Goal: Task Accomplishment & Management: Manage account settings

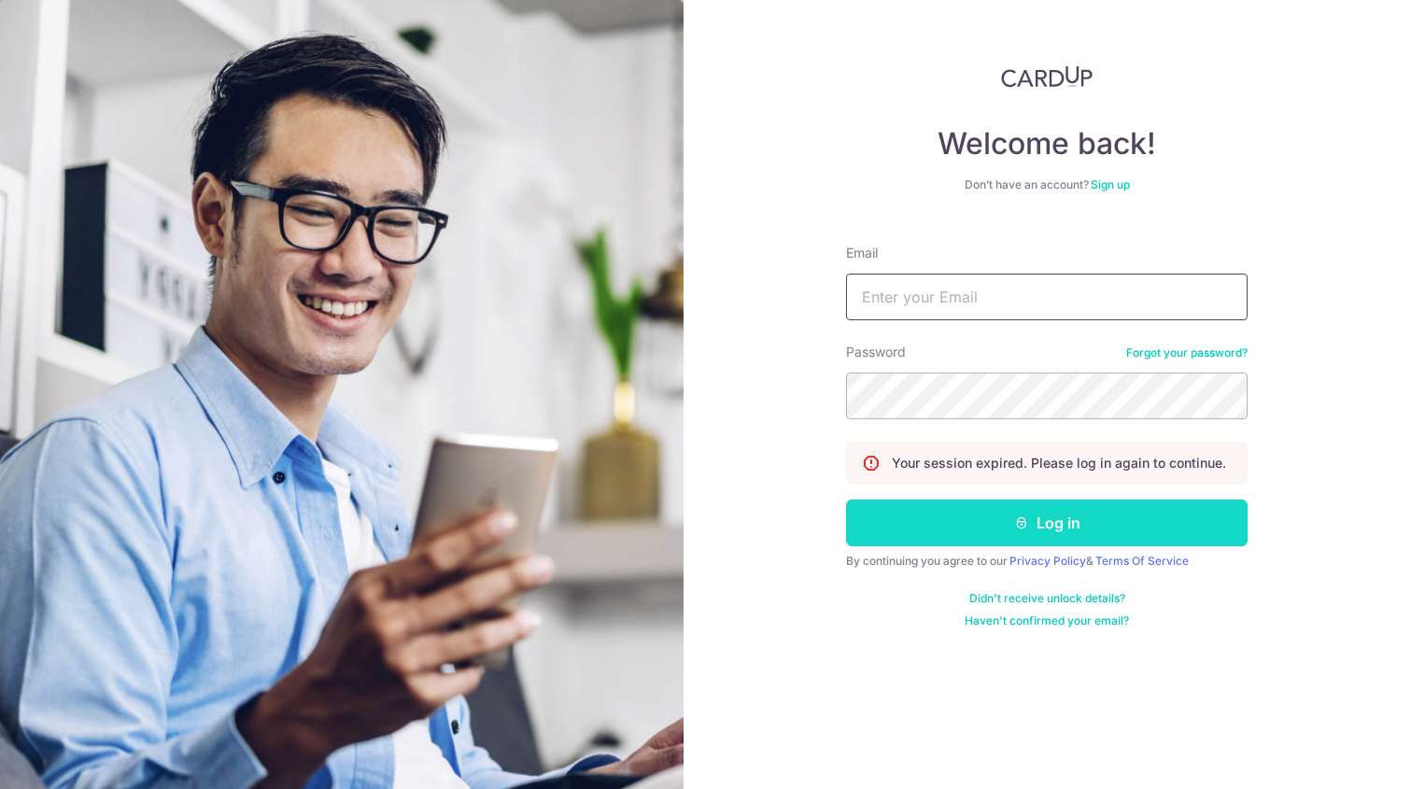
type input "[EMAIL_ADDRESS][PERSON_NAME][DOMAIN_NAME]"
click at [1092, 509] on button "Log in" at bounding box center [1047, 523] width 402 height 47
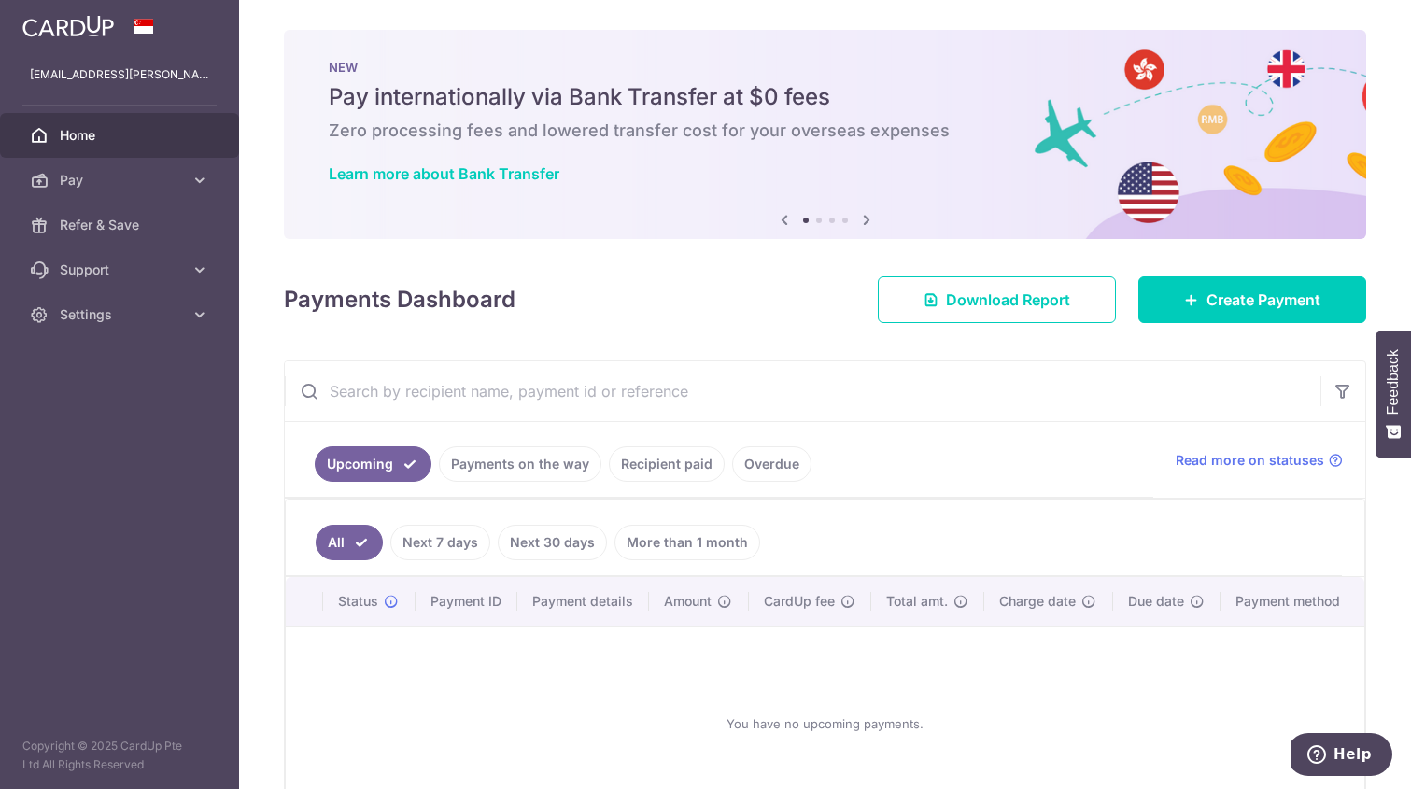
scroll to position [6, 0]
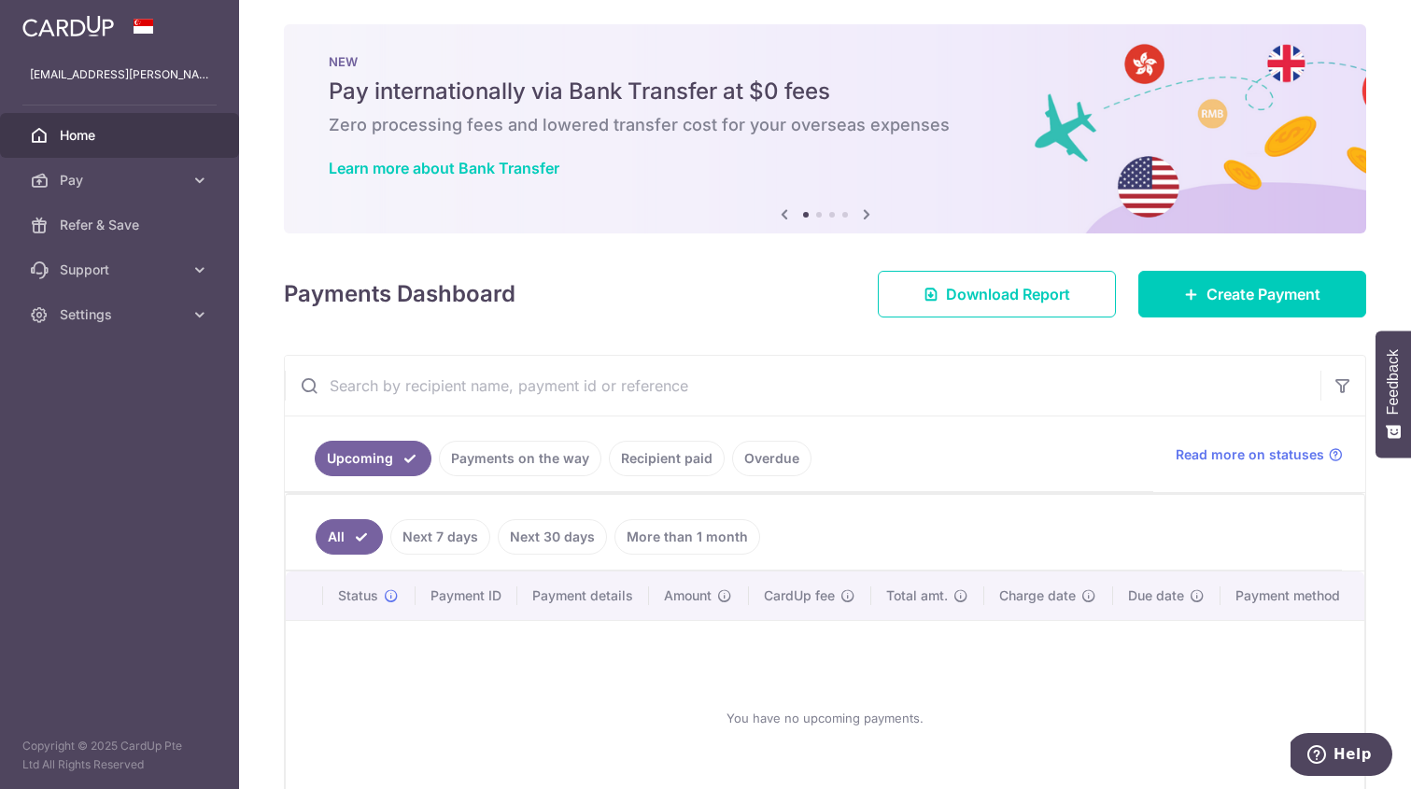
click at [504, 456] on link "Payments on the way" at bounding box center [520, 458] width 163 height 35
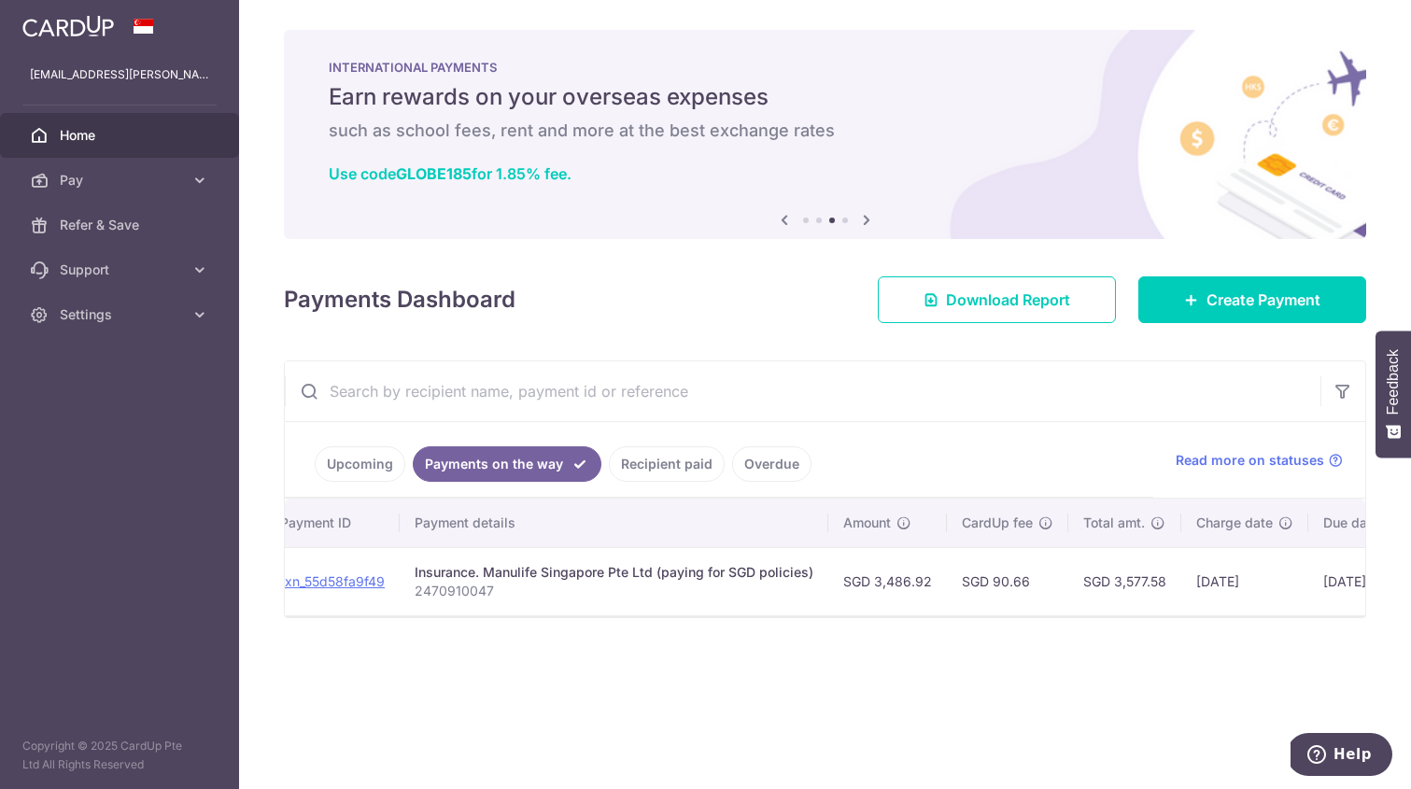
scroll to position [0, 415]
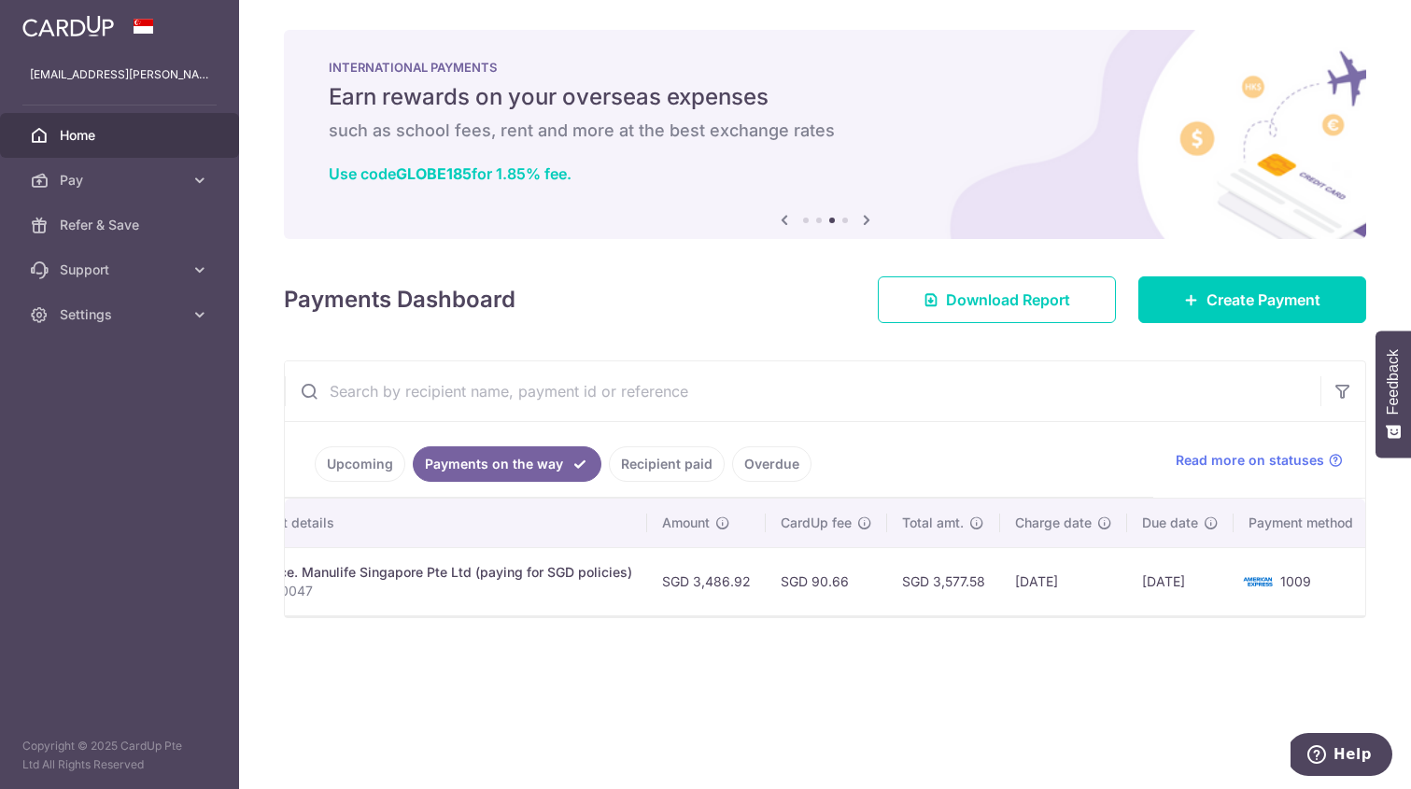
click at [702, 463] on link "Recipient paid" at bounding box center [667, 464] width 116 height 35
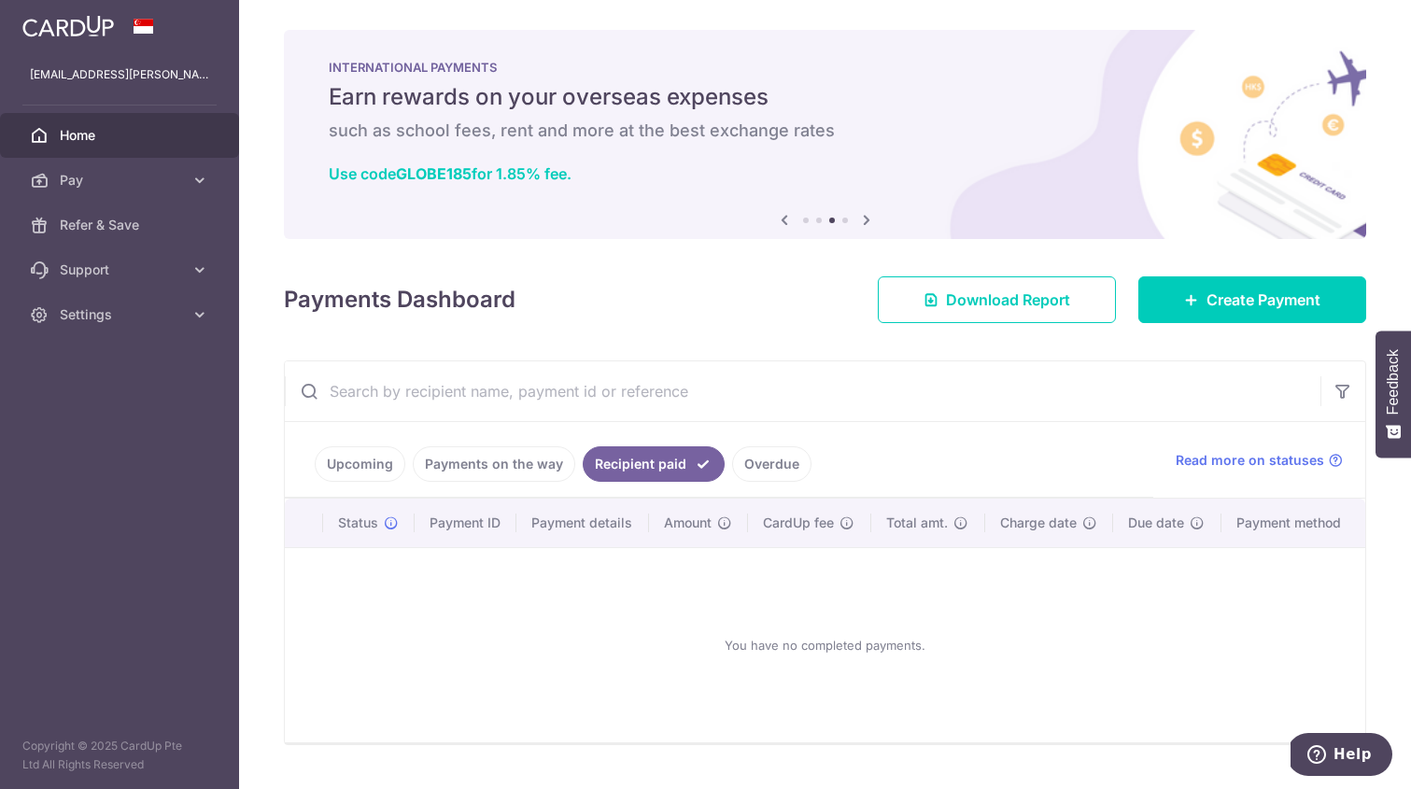
click at [536, 464] on link "Payments on the way" at bounding box center [494, 464] width 163 height 35
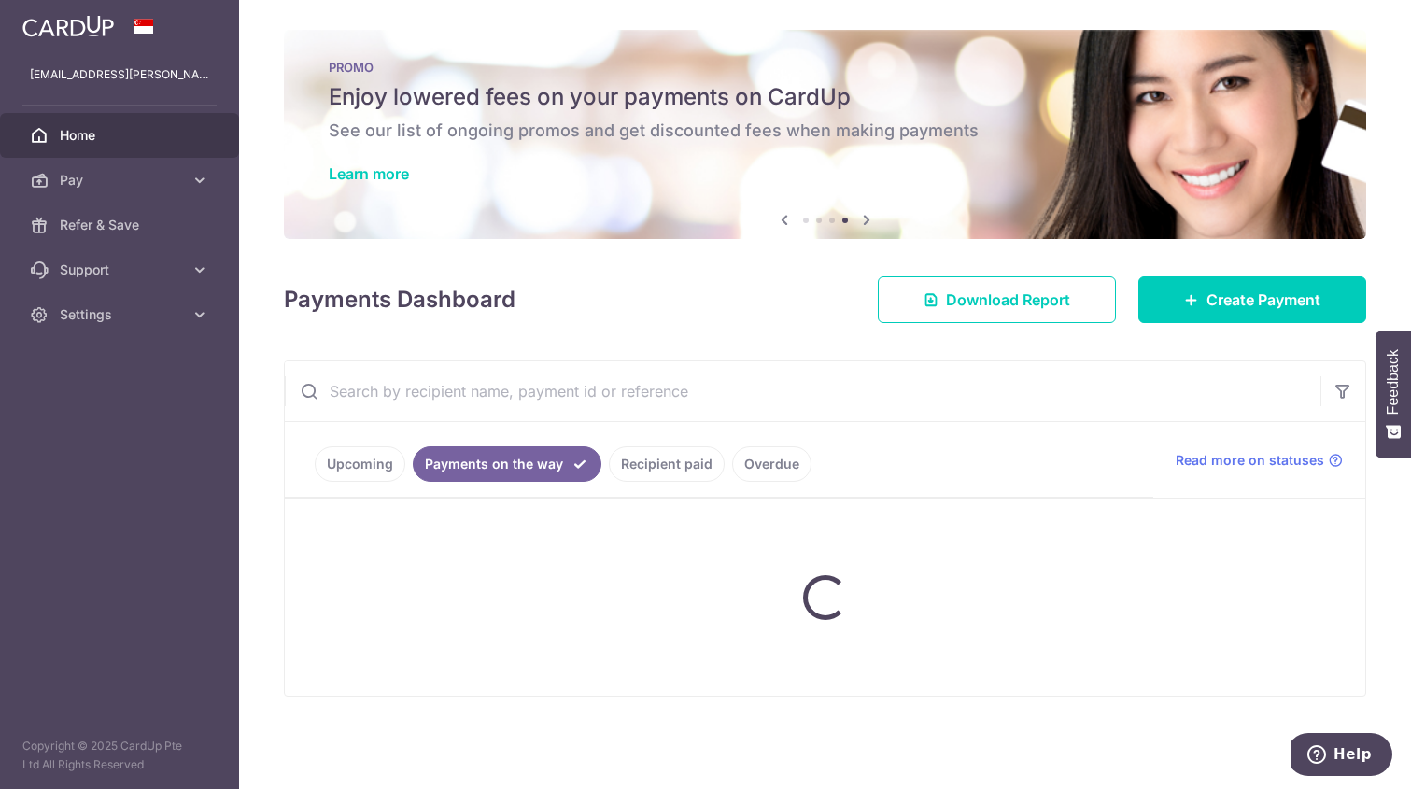
click at [383, 460] on link "Upcoming" at bounding box center [360, 464] width 91 height 35
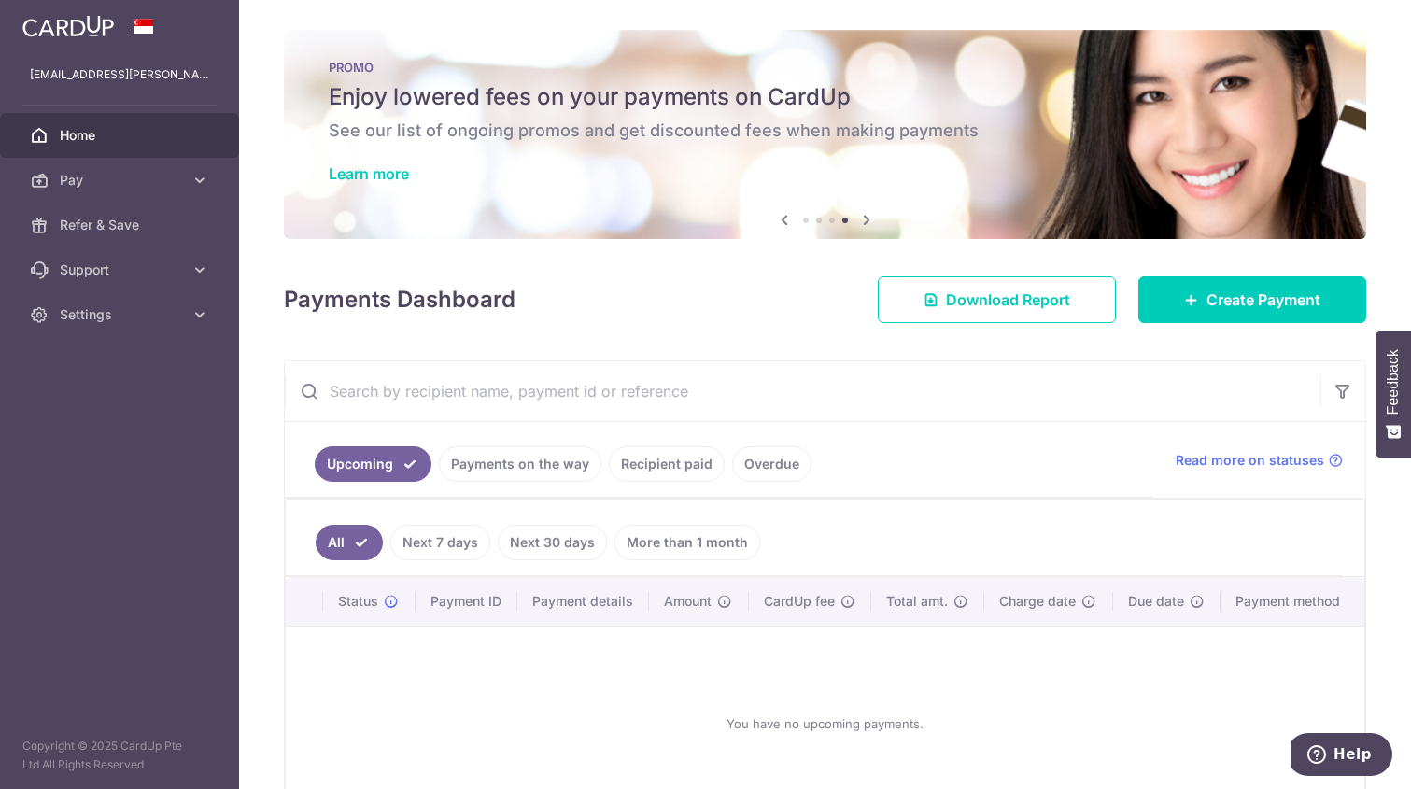
click at [463, 457] on link "Payments on the way" at bounding box center [520, 464] width 163 height 35
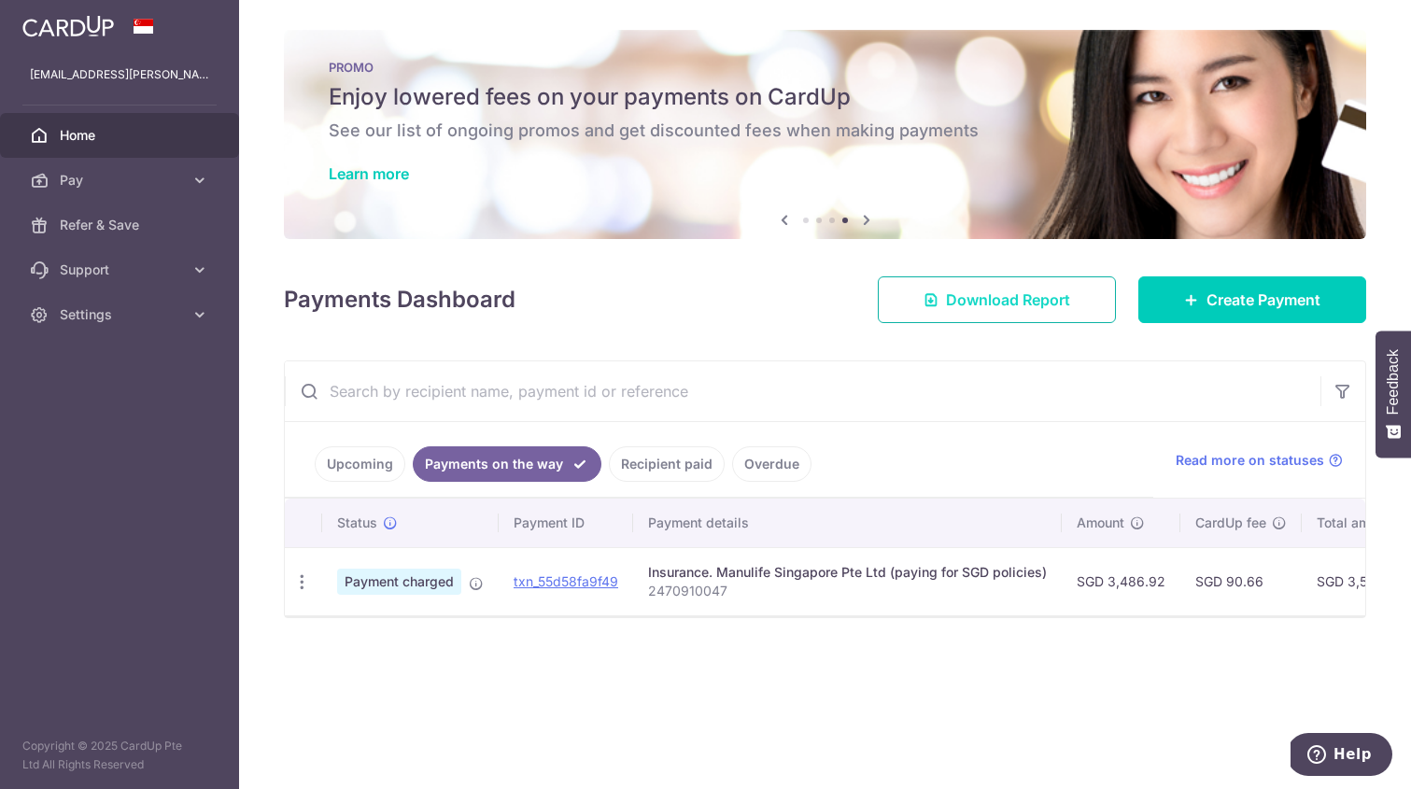
click at [1002, 286] on link "Download Report" at bounding box center [997, 300] width 238 height 47
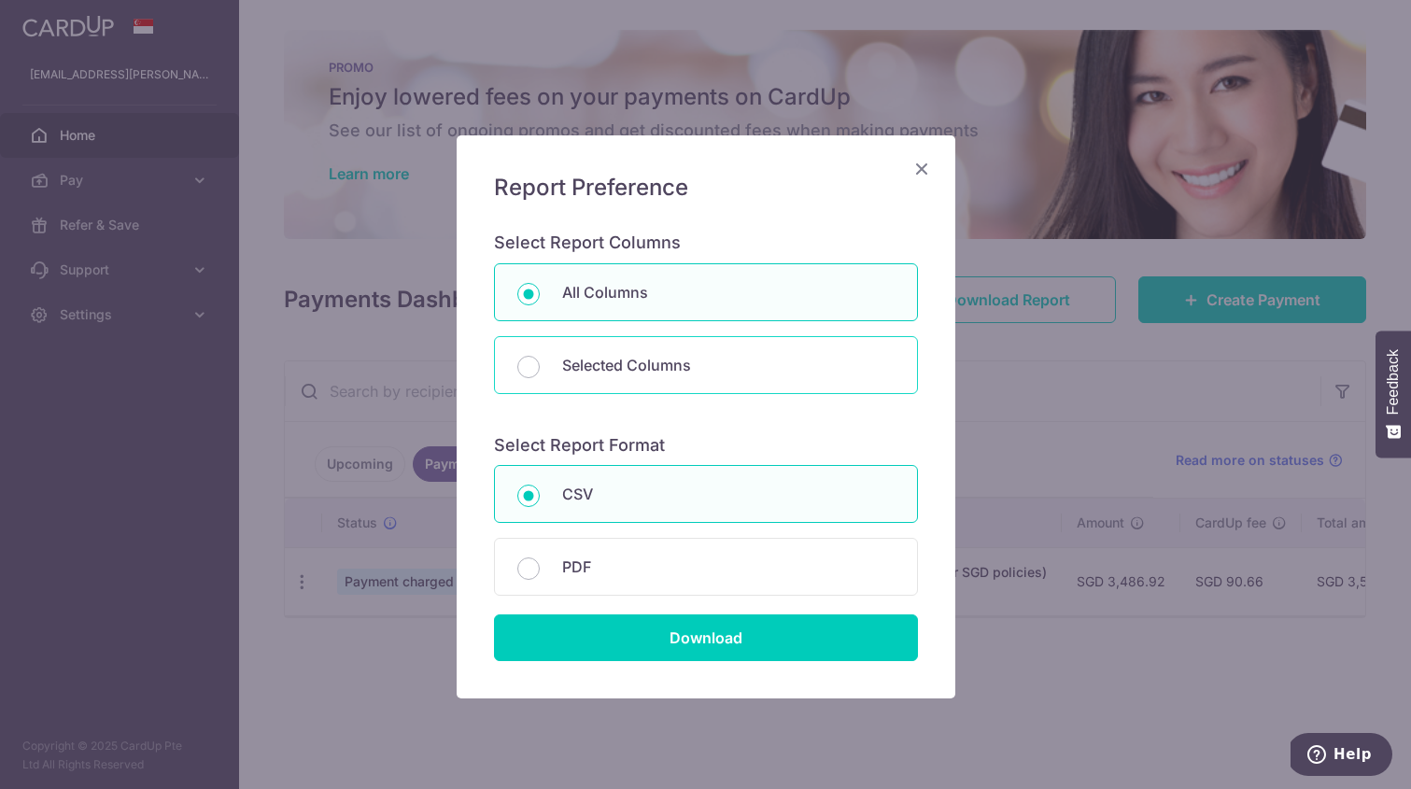
click at [540, 376] on div "Selected Columns" at bounding box center [706, 365] width 424 height 58
radio input "false"
radio input "true"
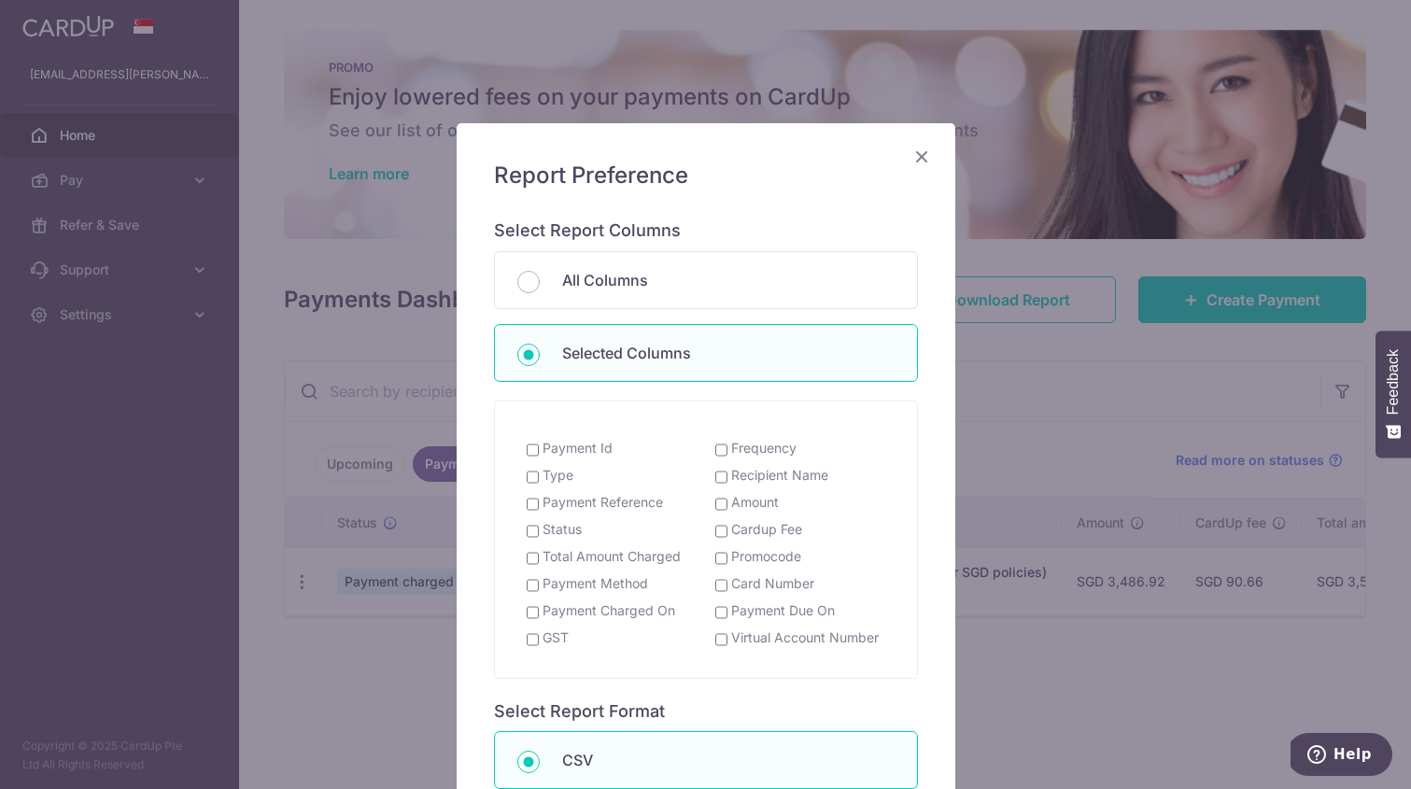
scroll to position [13, 0]
click at [532, 532] on input "Status" at bounding box center [533, 532] width 12 height 15
checkbox input "true"
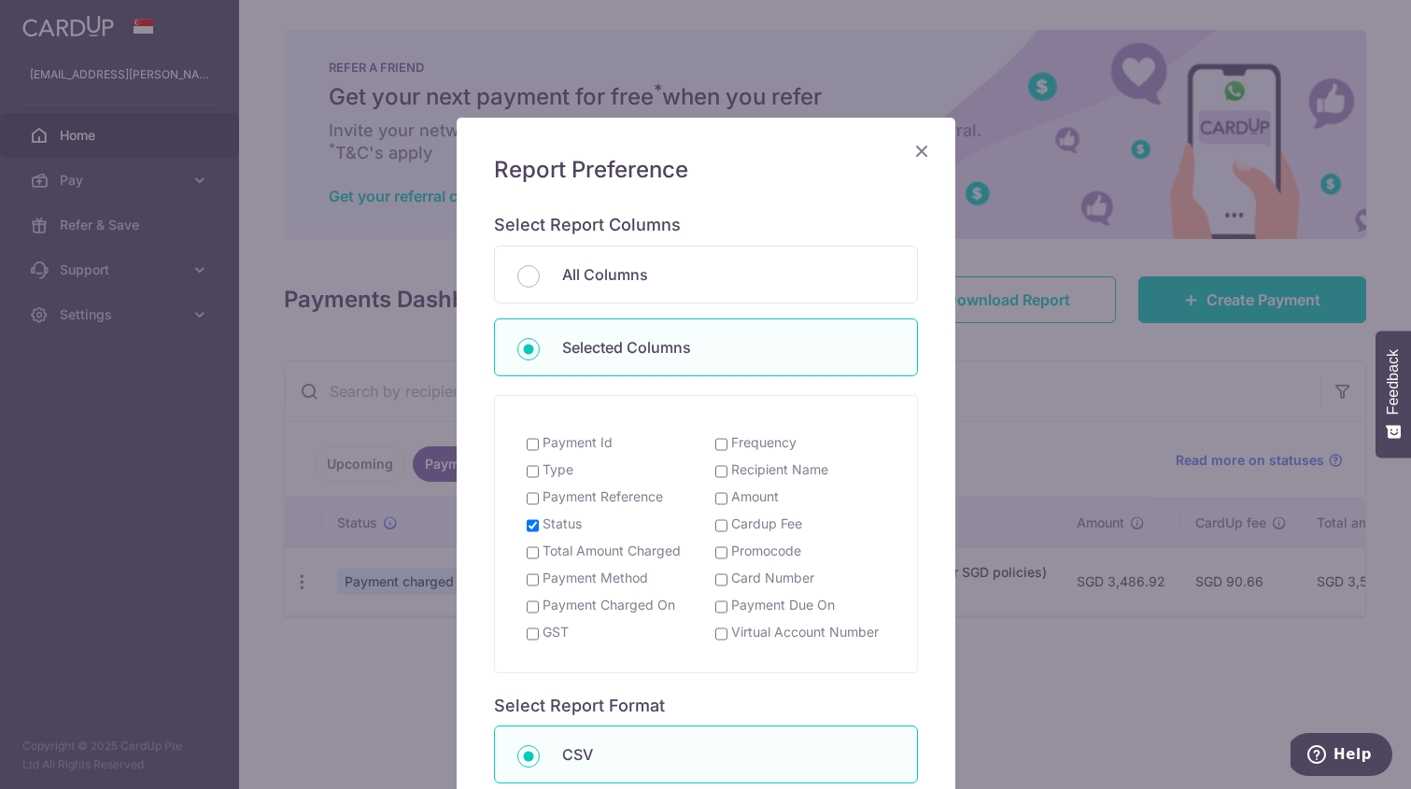
click at [723, 497] on input "Amount" at bounding box center [722, 498] width 12 height 15
checkbox input "true"
click at [723, 606] on input "Payment Due On" at bounding box center [722, 607] width 12 height 15
checkbox input "true"
click at [551, 605] on label "Payment Charged On" at bounding box center [609, 605] width 133 height 19
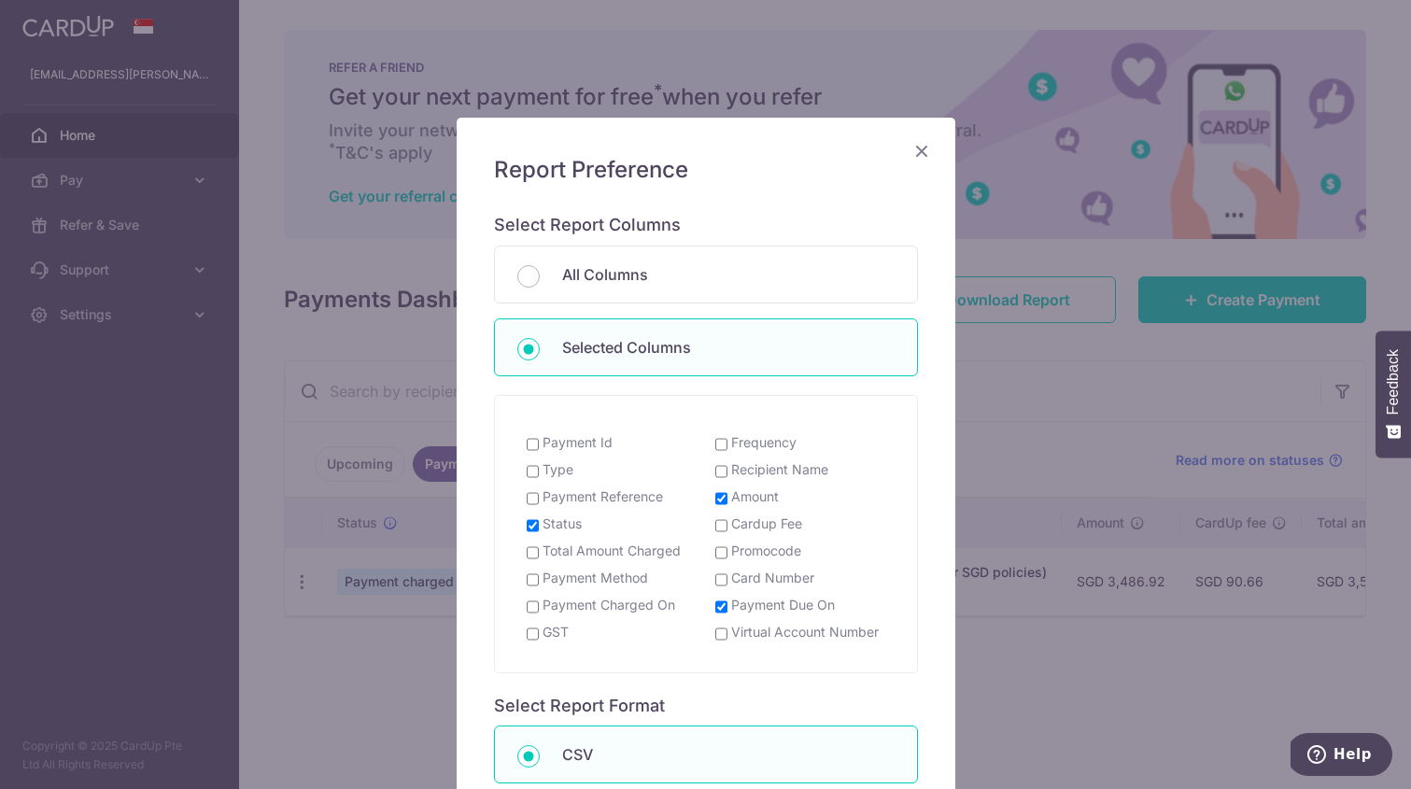
click at [539, 605] on input "Payment Charged On" at bounding box center [533, 607] width 12 height 15
checkbox input "true"
click at [562, 577] on label "Payment Method" at bounding box center [596, 578] width 106 height 19
click at [539, 577] on input "Payment Method" at bounding box center [533, 580] width 12 height 15
checkbox input "true"
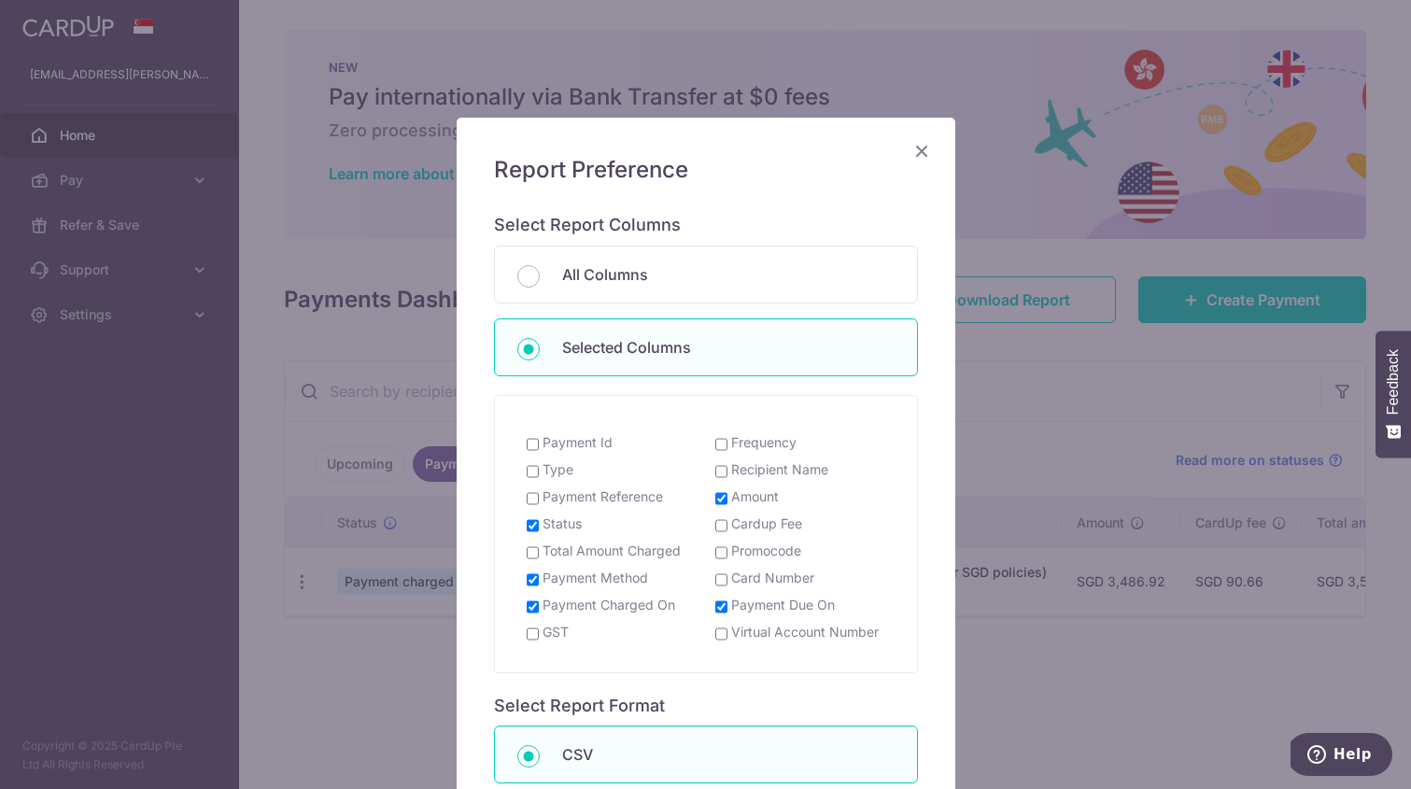
click at [571, 445] on label "Payment Id" at bounding box center [578, 442] width 70 height 19
click at [539, 445] on input "Payment Id" at bounding box center [533, 444] width 12 height 15
checkbox input "true"
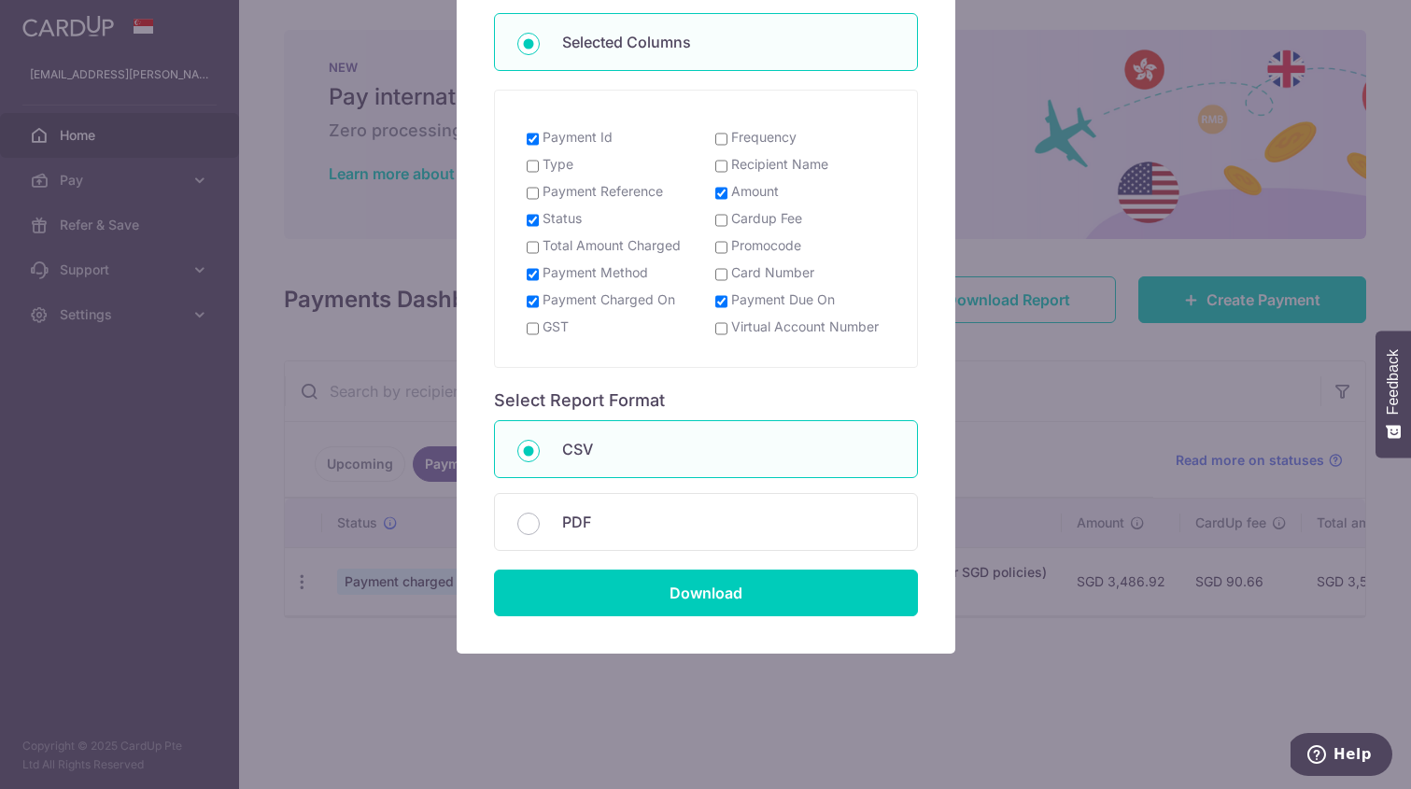
scroll to position [319, 0]
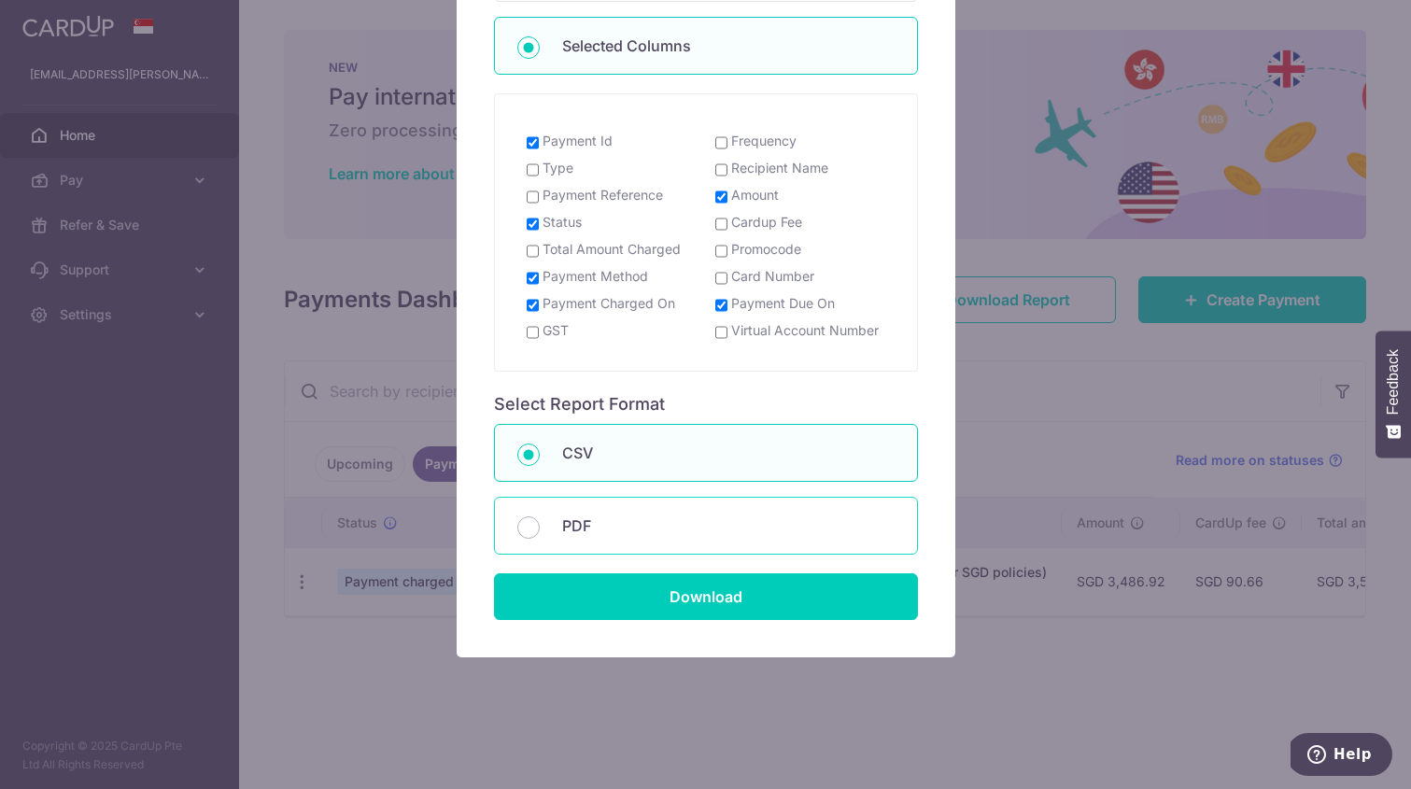
click at [693, 523] on p "PDF" at bounding box center [728, 526] width 333 height 22
click at [540, 523] on input "PDF" at bounding box center [529, 528] width 22 height 22
radio input "false"
radio input "true"
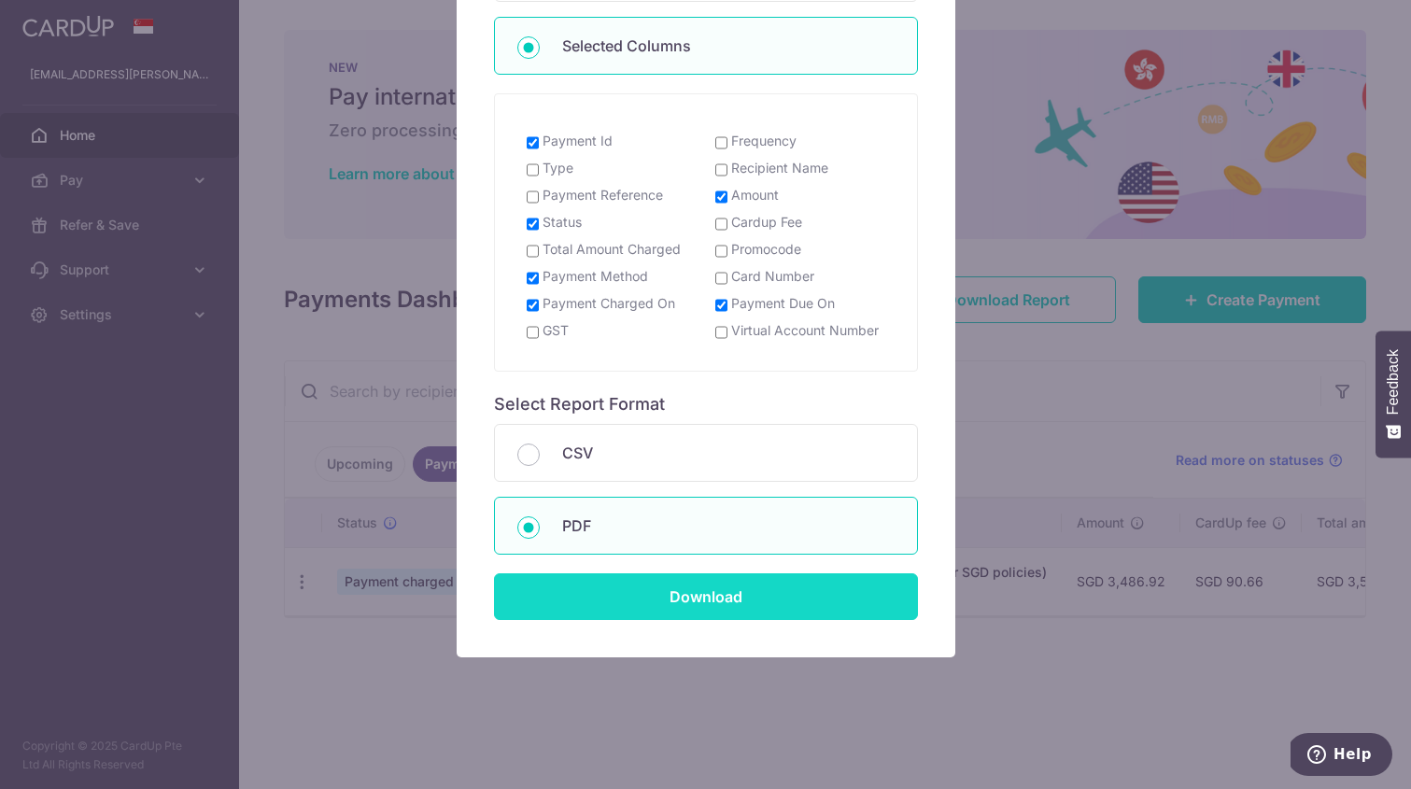
click at [682, 599] on input "Download" at bounding box center [706, 597] width 424 height 47
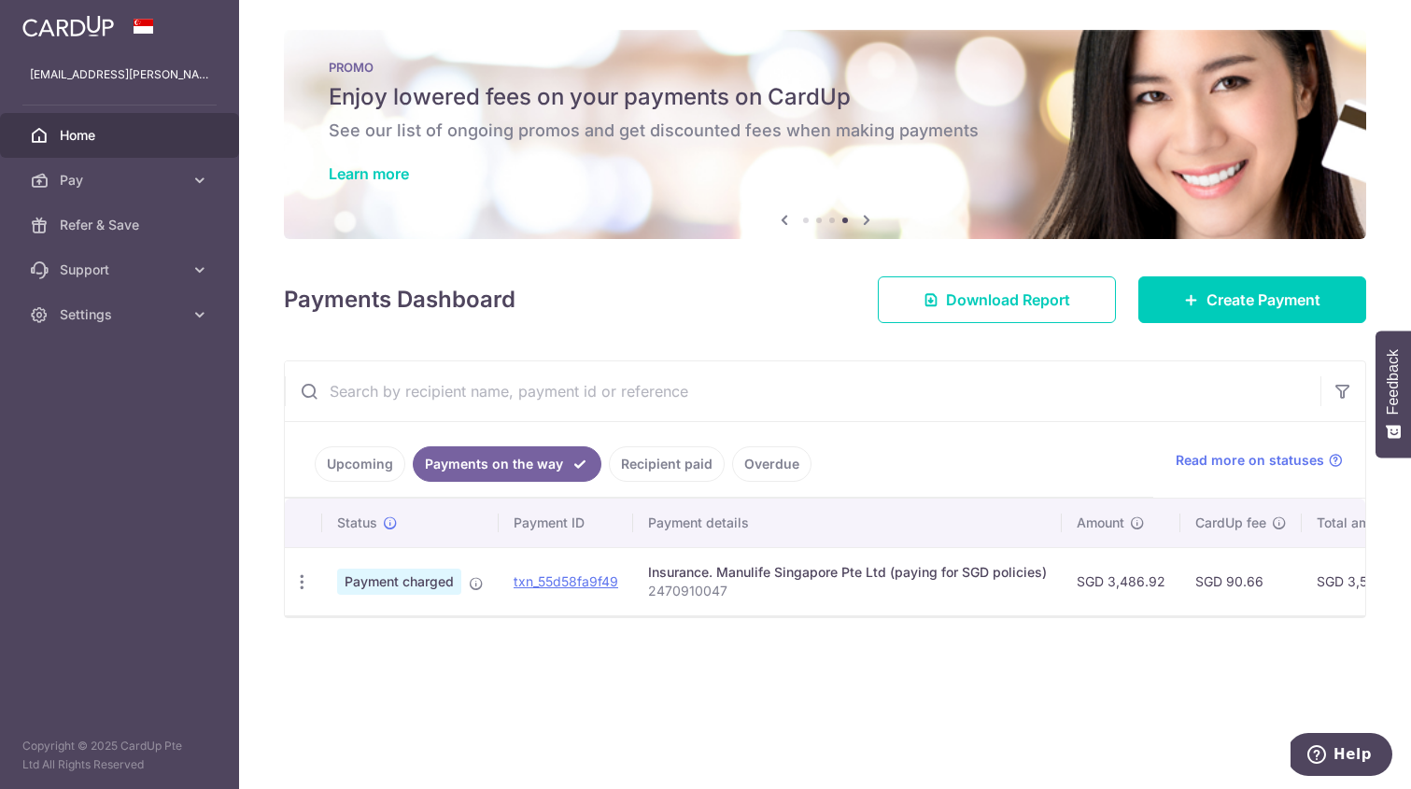
click at [877, 410] on input "text" at bounding box center [803, 392] width 1036 height 60
